Goal: Connect with others: Connect with others

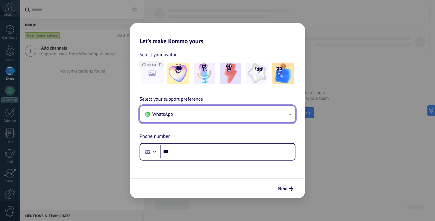
click at [221, 114] on button "WhatsApp" at bounding box center [217, 114] width 155 height 16
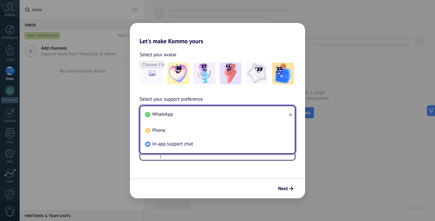
click at [221, 114] on li "WhatsApp" at bounding box center [216, 114] width 147 height 14
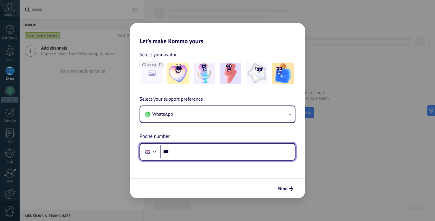
click at [199, 149] on input "***" at bounding box center [227, 152] width 135 height 14
type input "**********"
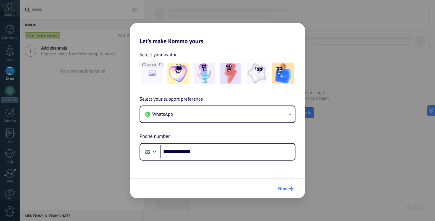
click at [288, 187] on span "Next" at bounding box center [285, 188] width 15 height 4
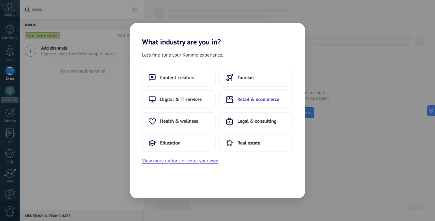
click at [249, 99] on span "Retail & ecommerce" at bounding box center [258, 99] width 42 height 6
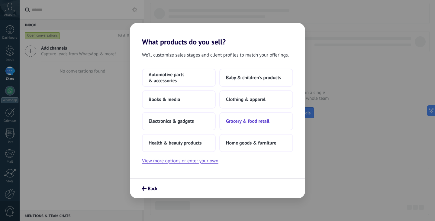
click at [248, 120] on span "Grocery & food retail" at bounding box center [247, 121] width 43 height 6
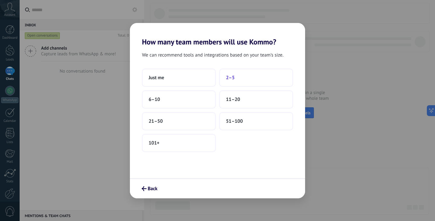
click at [236, 76] on button "2–5" at bounding box center [256, 78] width 74 height 18
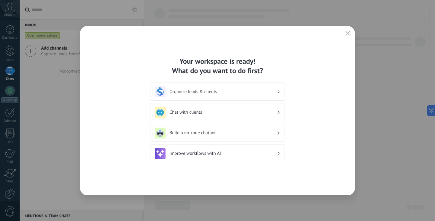
click at [211, 110] on h3 "Chat with clients" at bounding box center [222, 112] width 107 height 6
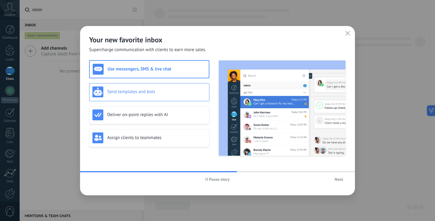
click at [158, 98] on div "Send templates and bots" at bounding box center [149, 92] width 120 height 18
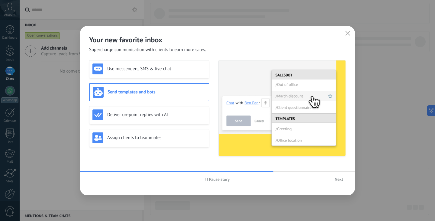
click at [338, 179] on span "Next" at bounding box center [339, 179] width 8 height 4
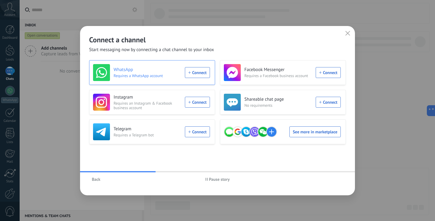
click at [196, 75] on div "WhatsApp Requires a WhatsApp account Connect" at bounding box center [151, 72] width 117 height 17
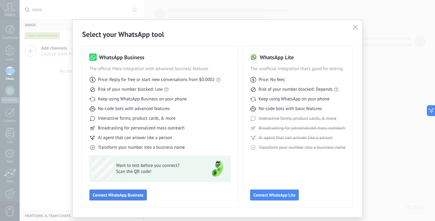
click at [115, 196] on span "Connect WhatsApp Business" at bounding box center [118, 195] width 51 height 4
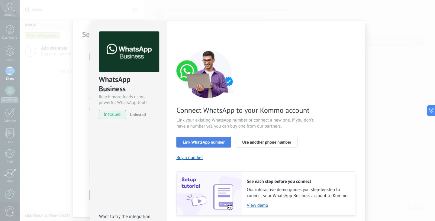
click at [214, 142] on span "Link WhatsApp number" at bounding box center [204, 142] width 42 height 4
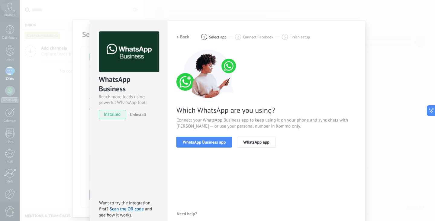
click at [181, 37] on h2 "< Back" at bounding box center [182, 37] width 13 height 6
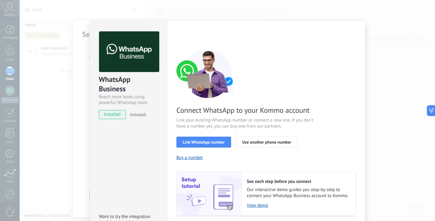
scroll to position [21, 0]
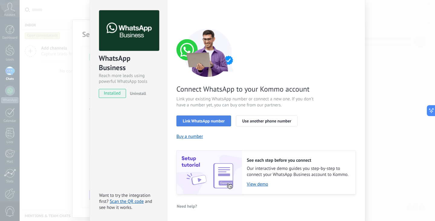
click at [202, 121] on span "Link WhatsApp number" at bounding box center [204, 121] width 42 height 4
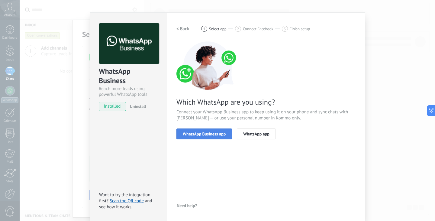
click at [193, 133] on span "WhatsApp Business app" at bounding box center [204, 134] width 43 height 4
